Goal: Use online tool/utility: Utilize a website feature to perform a specific function

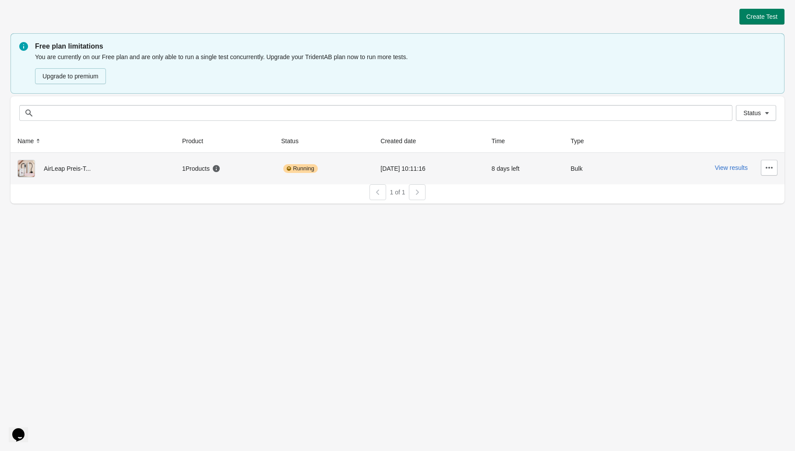
click at [274, 165] on td "Running" at bounding box center [323, 169] width 99 height 32
click at [723, 168] on button "View results" at bounding box center [731, 167] width 33 height 7
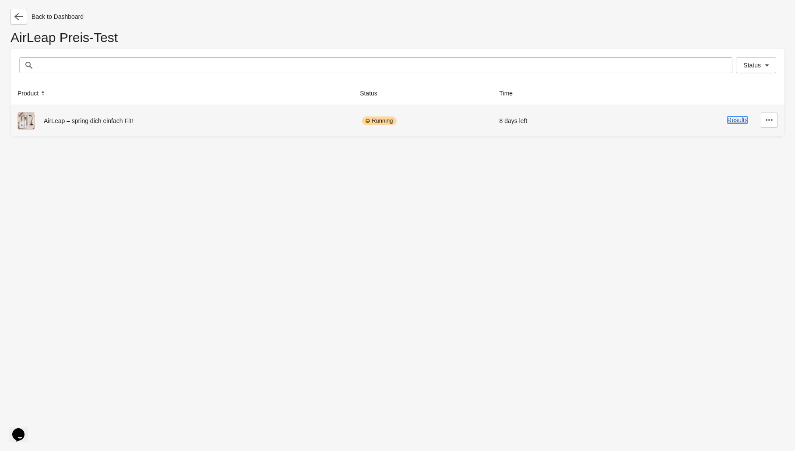
click at [738, 118] on button "Results" at bounding box center [737, 119] width 21 height 7
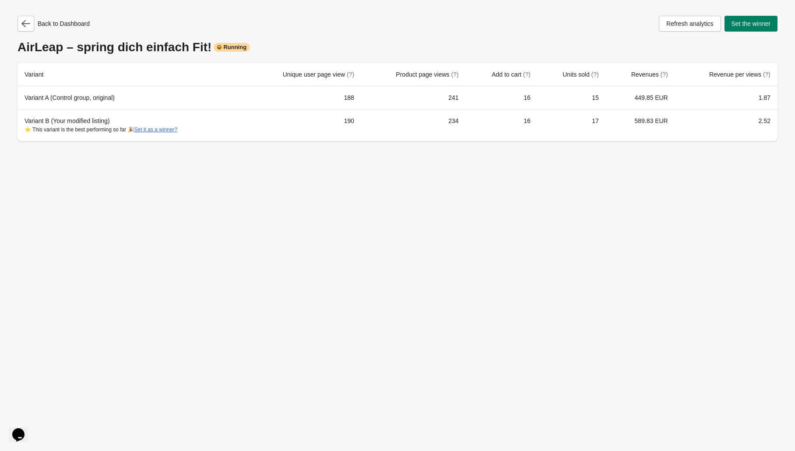
click at [160, 153] on div "Back to Dashboard Refresh analytics Set the winner AirLeap – spring dich einfac…" at bounding box center [397, 225] width 795 height 451
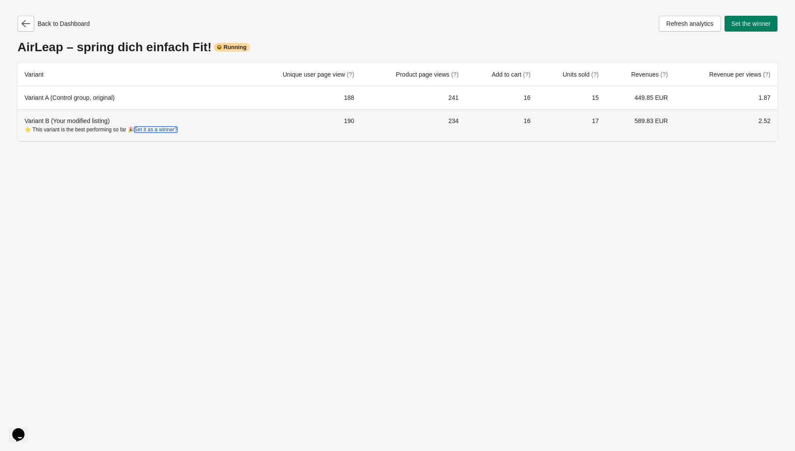
click at [178, 127] on button "Set it as a winner?" at bounding box center [155, 129] width 43 height 6
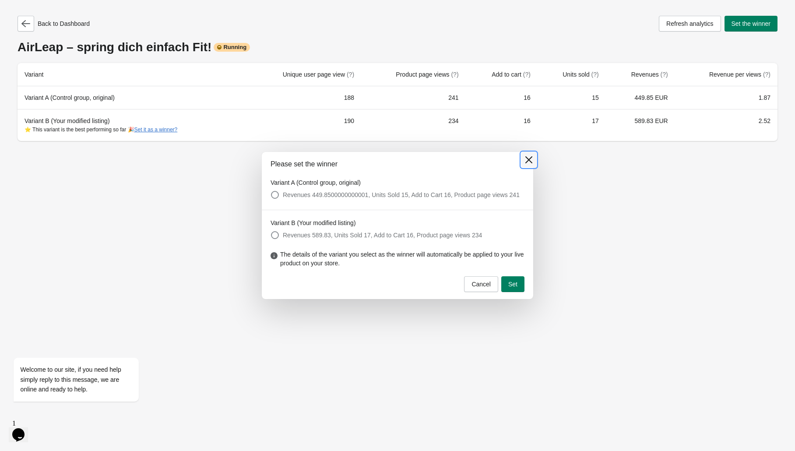
click at [528, 156] on icon at bounding box center [528, 159] width 7 height 7
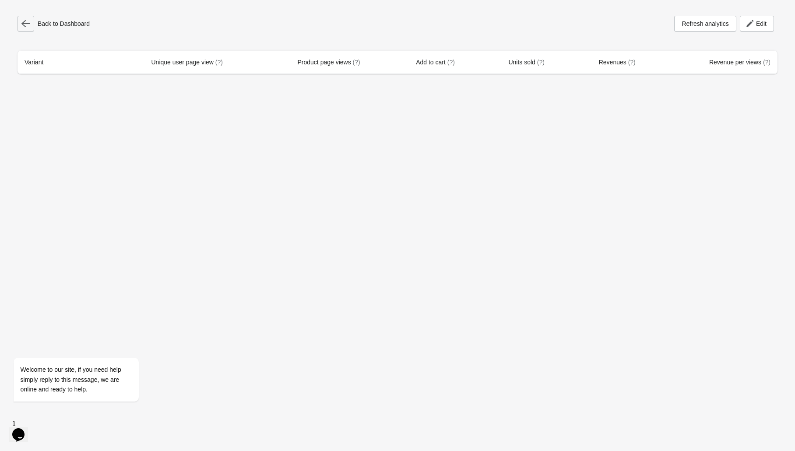
click at [26, 28] on button "button" at bounding box center [26, 24] width 17 height 16
